Goal: Find specific page/section: Find specific page/section

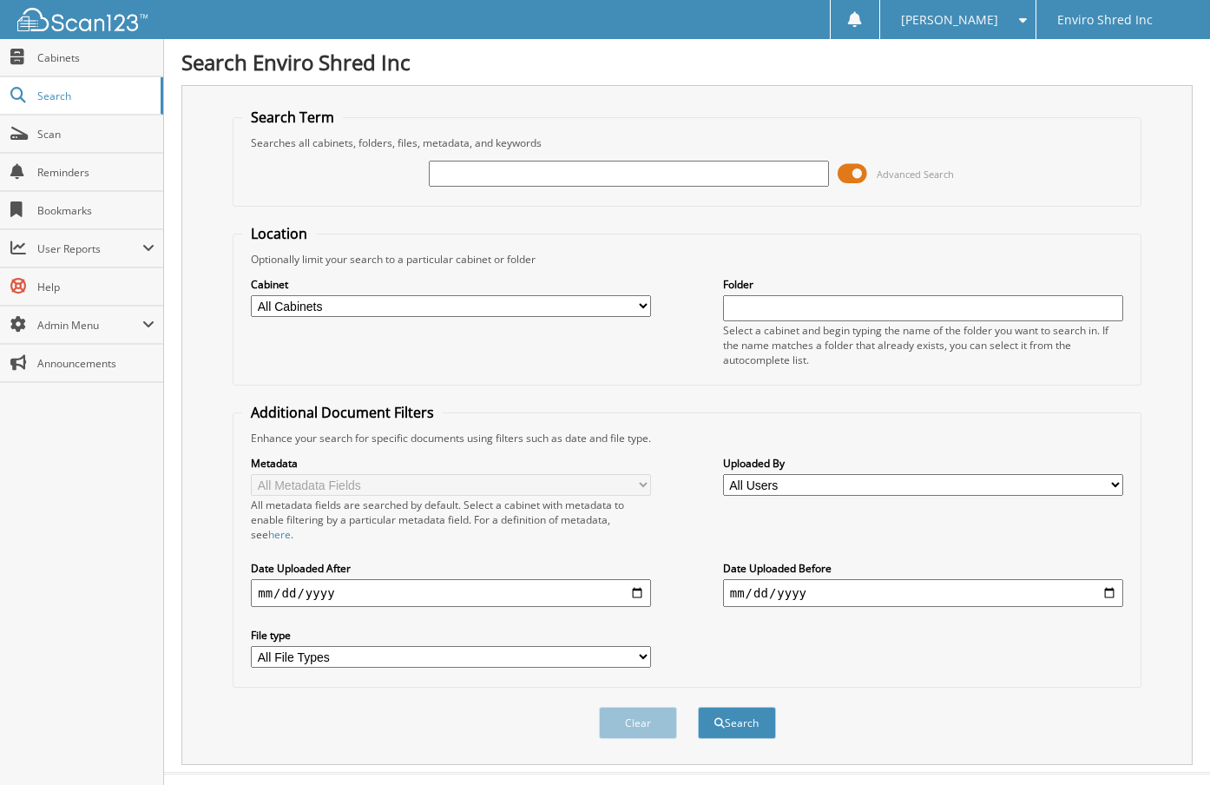
click at [494, 174] on input "text" at bounding box center [629, 174] width 400 height 26
type input "[STREET_ADDRESS]"
click at [698, 707] on button "Search" at bounding box center [737, 723] width 78 height 32
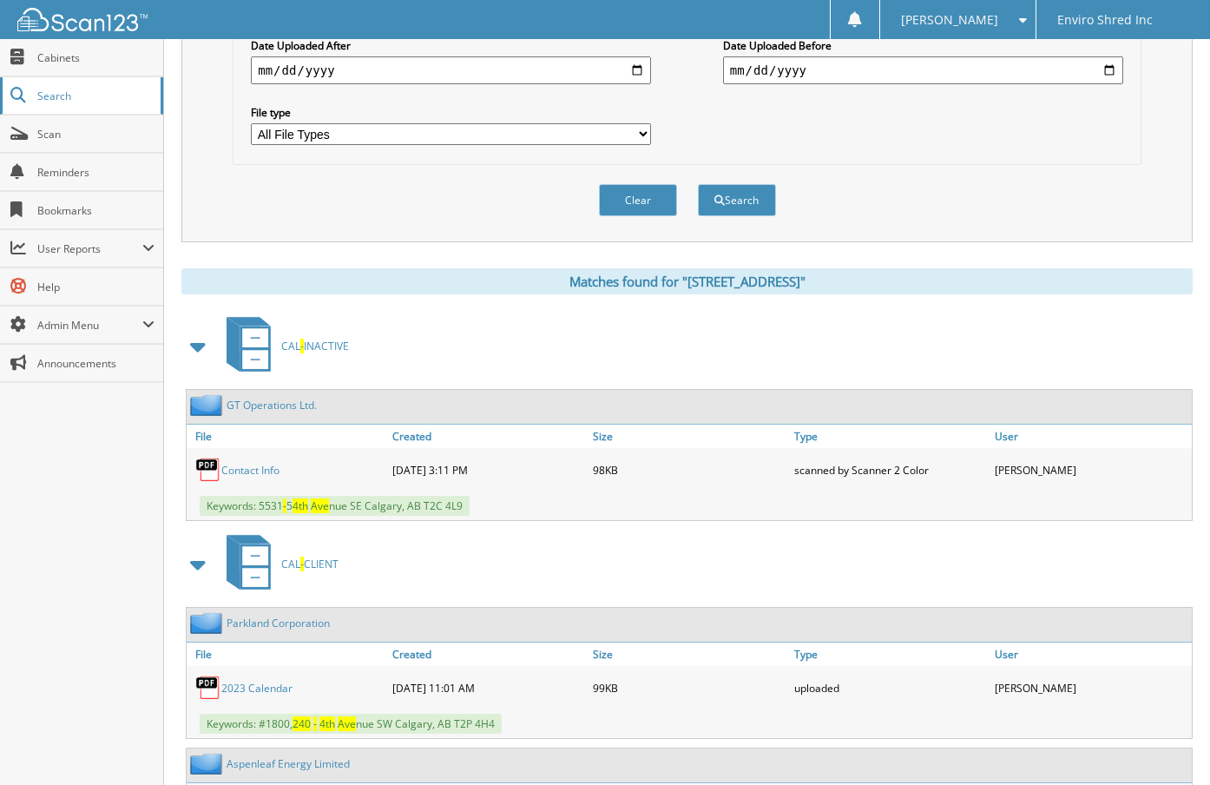
scroll to position [521, 0]
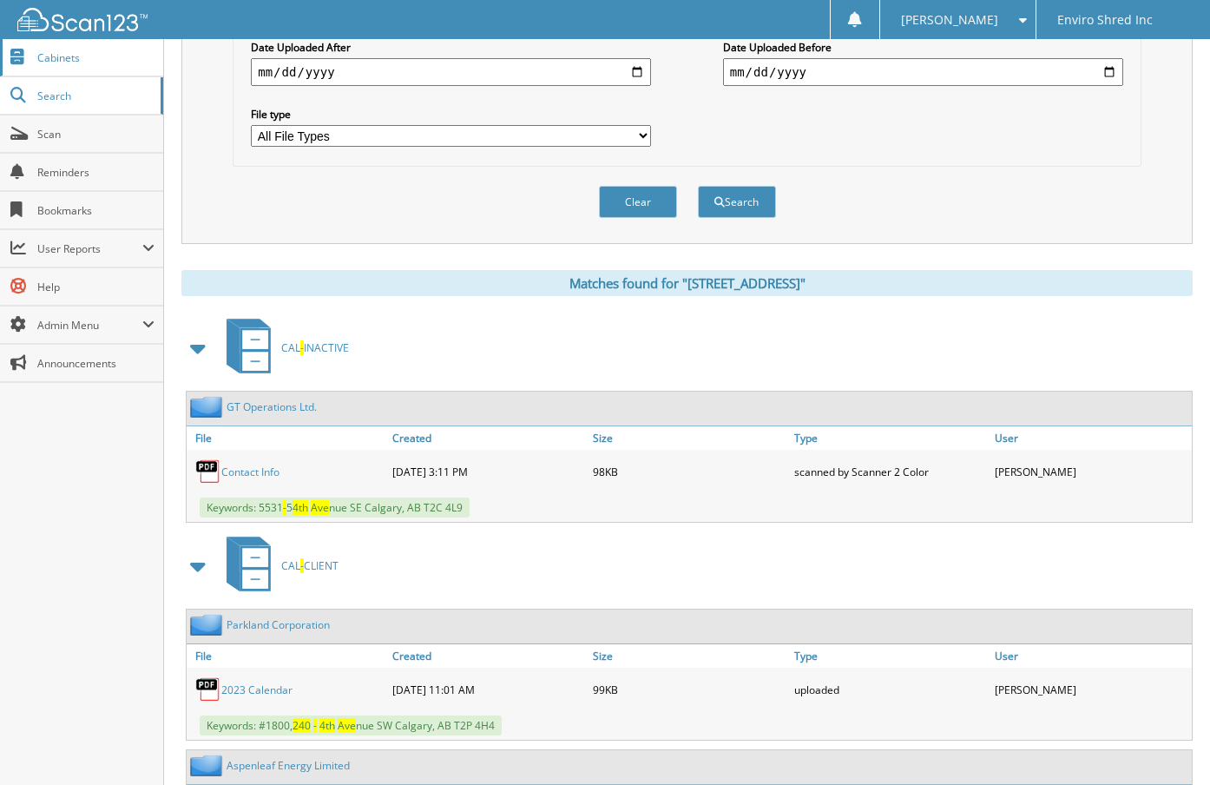
click at [96, 57] on span "Cabinets" at bounding box center [95, 57] width 117 height 15
